Goal: Use online tool/utility: Utilize a website feature to perform a specific function

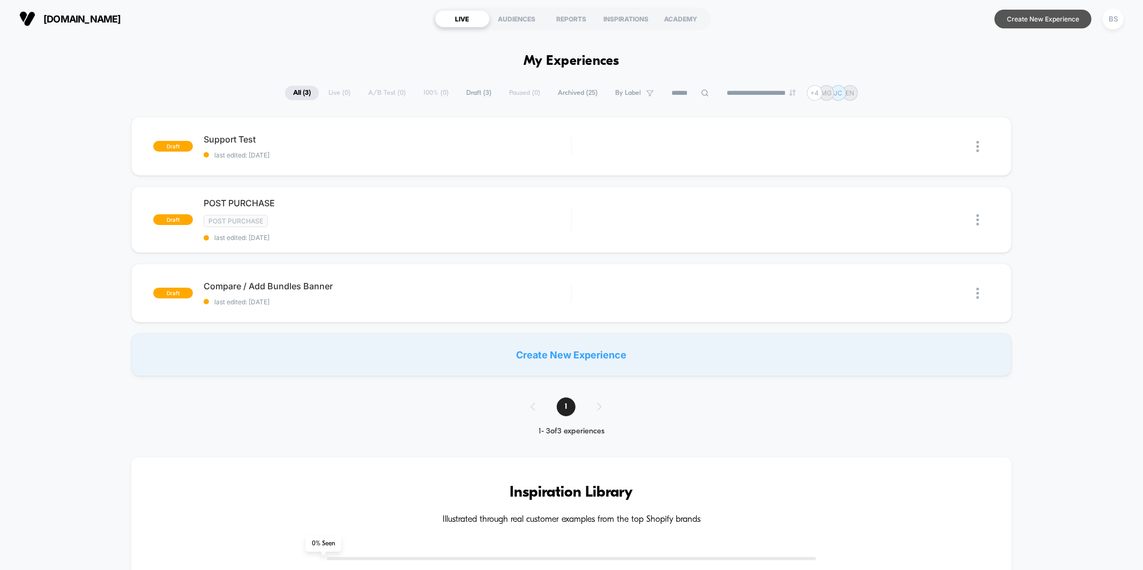
click at [1044, 22] on button "Create New Experience" at bounding box center [1043, 19] width 97 height 19
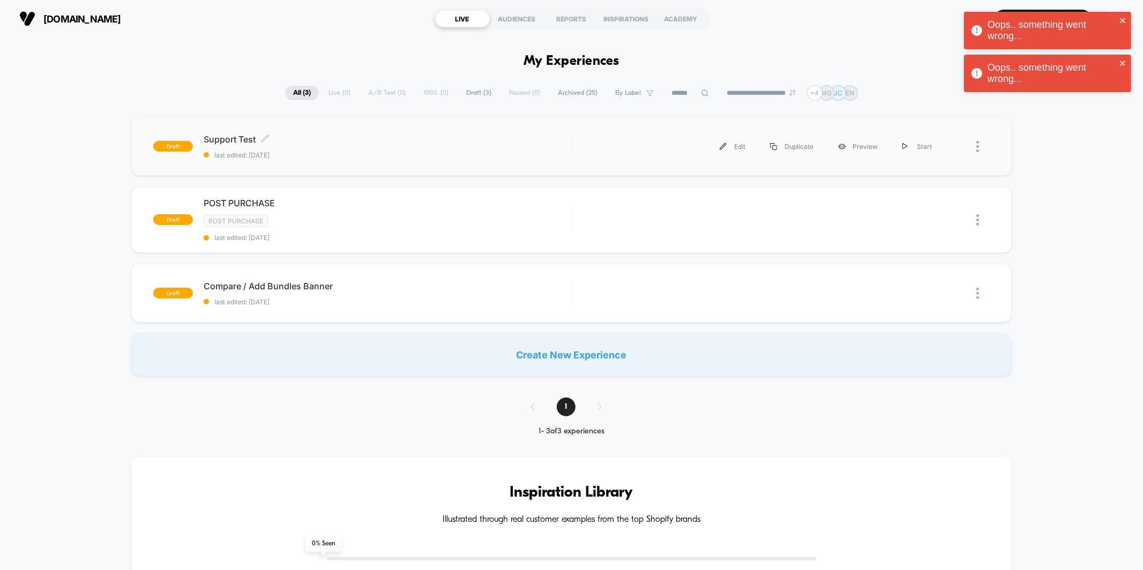
click at [247, 144] on span "Support Test Click to edit experience details" at bounding box center [387, 139] width 367 height 11
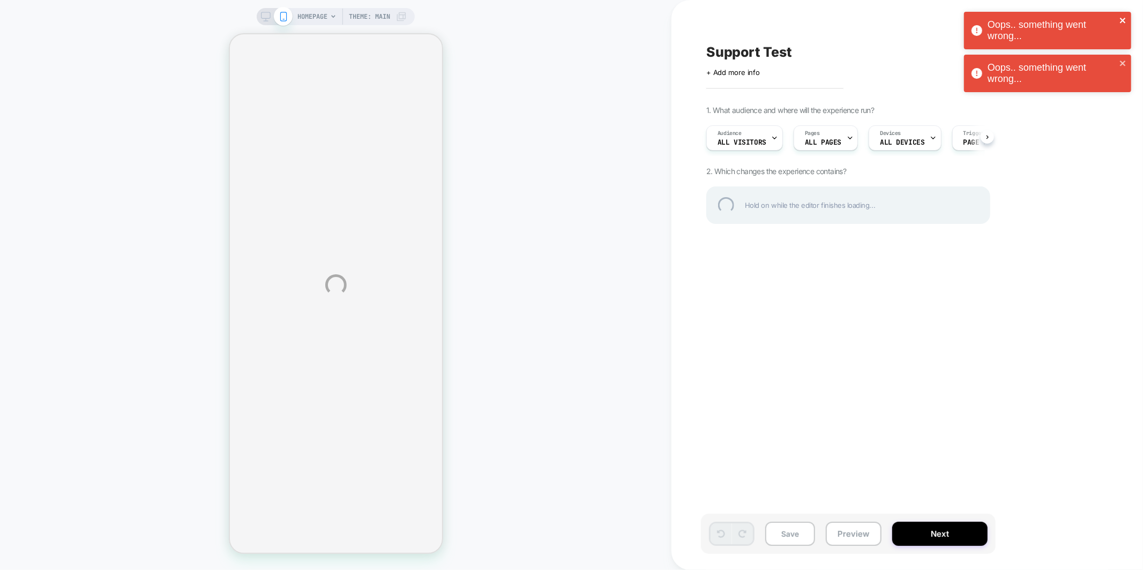
click at [1124, 18] on icon "close" at bounding box center [1124, 20] width 8 height 9
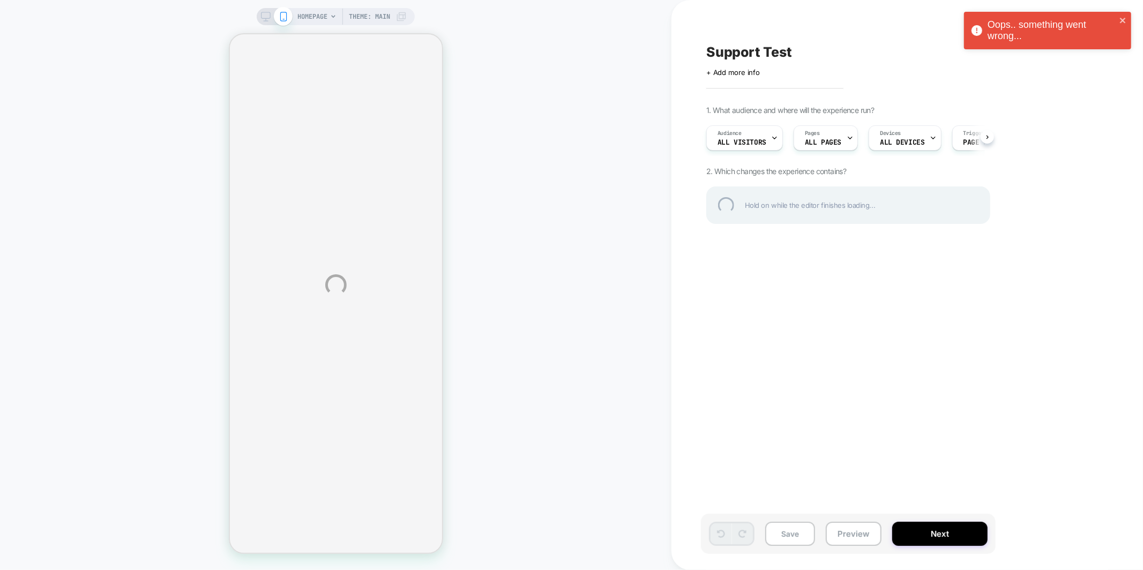
click at [1122, 60] on div "Oops.. something went wrong... Oops.. something went wrong... HOMEPAGE Theme: M…" at bounding box center [571, 285] width 1143 height 570
click at [1124, 20] on icon "close" at bounding box center [1124, 20] width 8 height 9
